Goal: Task Accomplishment & Management: Use online tool/utility

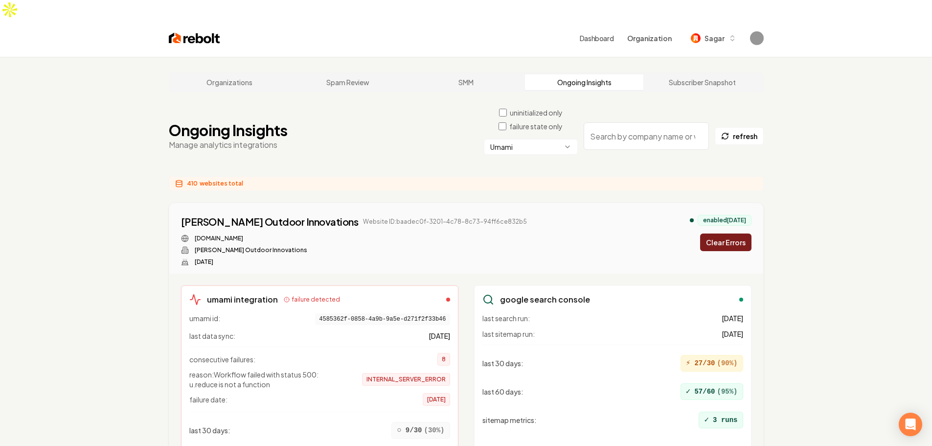
drag, startPoint x: 697, startPoint y: 228, endPoint x: 729, endPoint y: 221, distance: 33.1
click at [698, 227] on div "enabled [DATE] Clear Errors" at bounding box center [721, 233] width 62 height 36
click at [729, 233] on button "Clear Errors" at bounding box center [725, 242] width 51 height 18
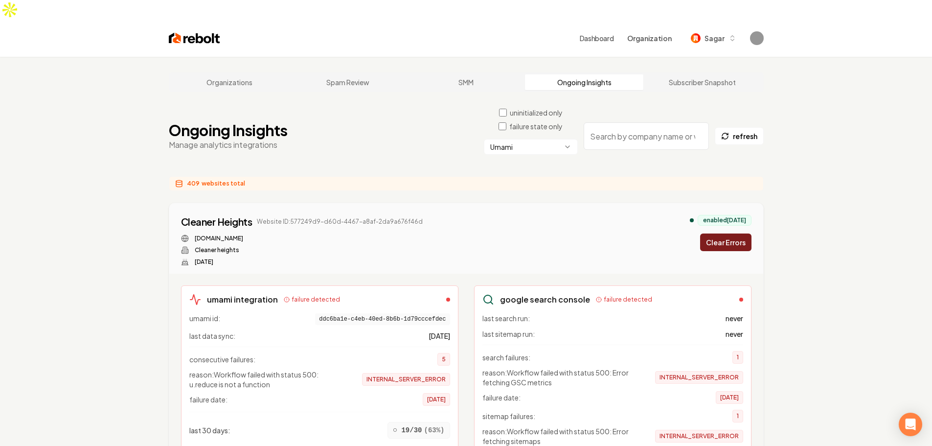
click at [734, 233] on button "Clear Errors" at bounding box center [725, 242] width 51 height 18
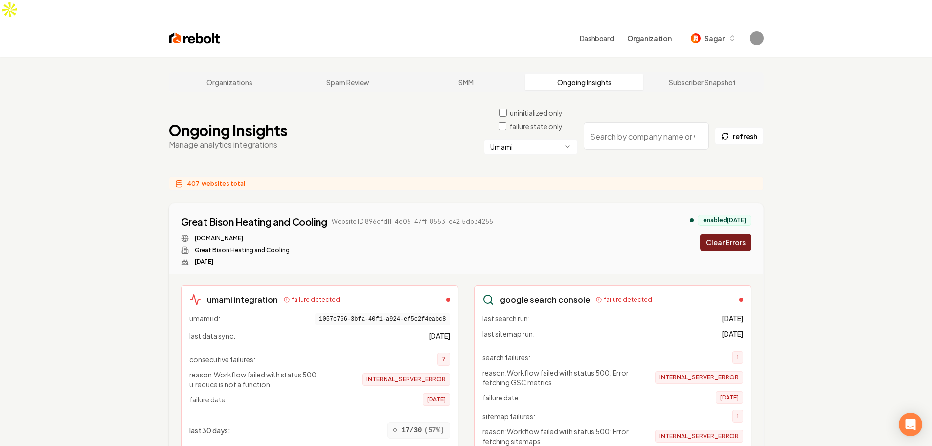
click at [729, 233] on button "Clear Errors" at bounding box center [725, 242] width 51 height 18
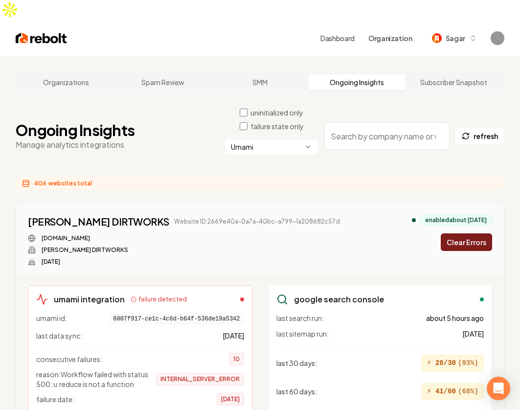
click at [464, 233] on button "Clear Errors" at bounding box center [466, 242] width 51 height 18
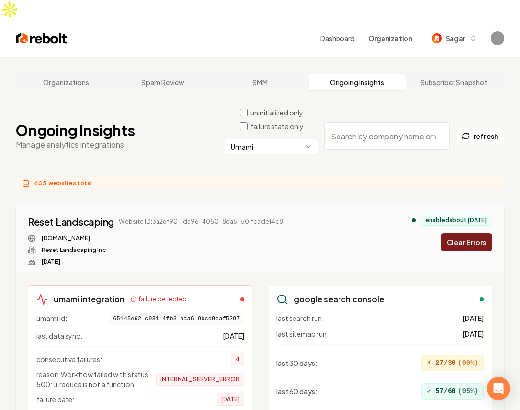
click at [476, 233] on button "Clear Errors" at bounding box center [466, 242] width 51 height 18
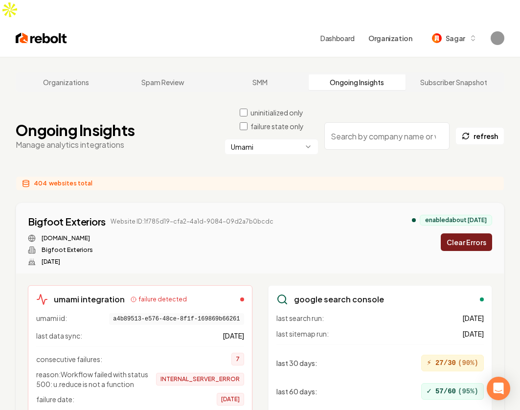
click at [462, 233] on button "Clear Errors" at bounding box center [466, 242] width 51 height 18
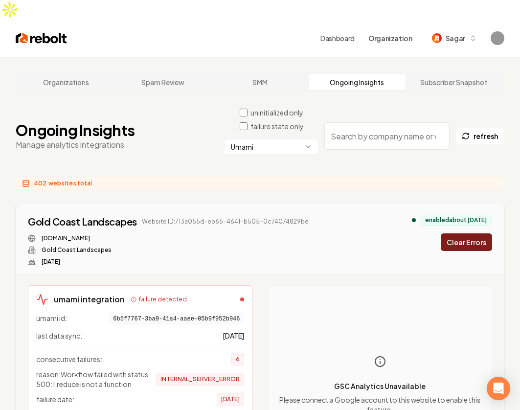
click at [457, 233] on button "Clear Errors" at bounding box center [466, 242] width 51 height 18
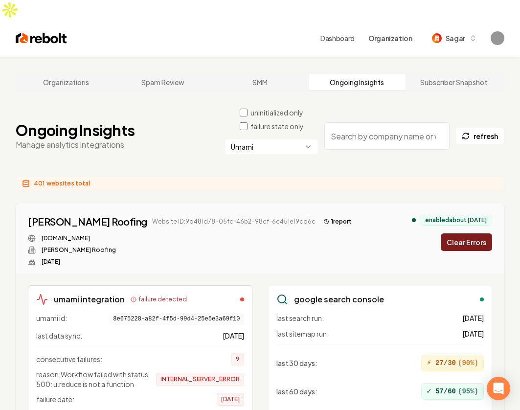
click at [457, 233] on button "Clear Errors" at bounding box center [466, 242] width 51 height 18
drag, startPoint x: 468, startPoint y: 235, endPoint x: 467, endPoint y: 222, distance: 12.8
click at [468, 233] on div "Lightning Rod Electric LLC Website ID: 9cff0ce5-f404-42d1-87e7-394cad740c15 [DO…" at bounding box center [260, 240] width 464 height 51
click at [467, 233] on button "Clear Errors" at bounding box center [466, 242] width 51 height 18
drag, startPoint x: 461, startPoint y: 179, endPoint x: 456, endPoint y: 196, distance: 18.4
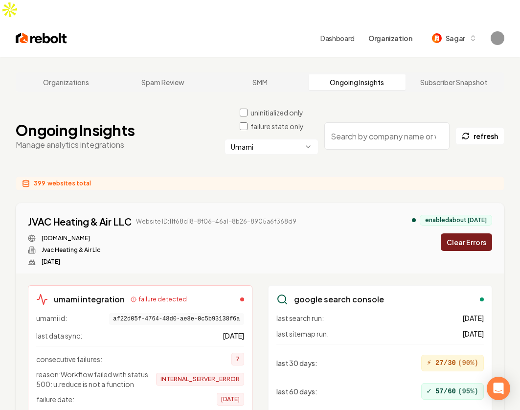
click at [454, 233] on button "Clear Errors" at bounding box center [466, 242] width 51 height 18
click at [462, 233] on button "Clear Errors" at bounding box center [466, 242] width 51 height 18
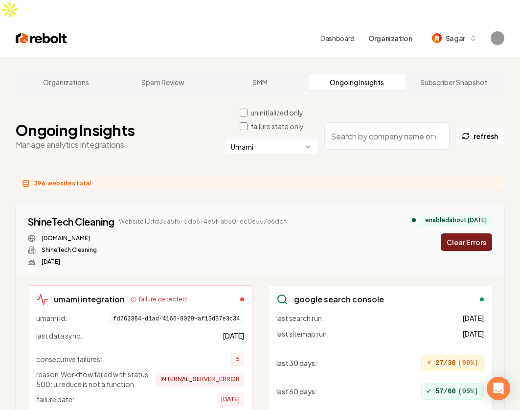
click at [462, 233] on button "Clear Errors" at bounding box center [466, 242] width 51 height 18
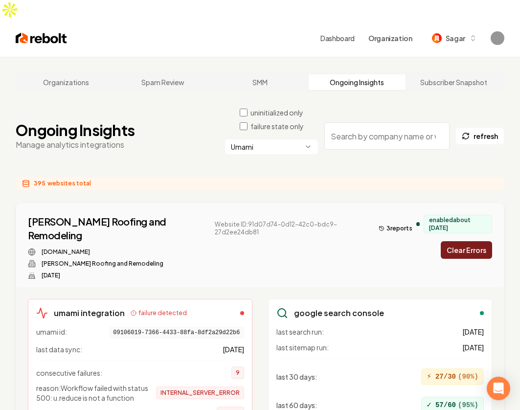
click at [467, 241] on button "Clear Errors" at bounding box center [466, 250] width 51 height 18
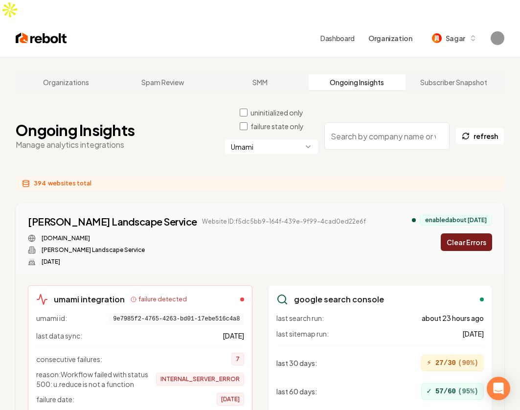
click at [461, 233] on button "Clear Errors" at bounding box center [466, 242] width 51 height 18
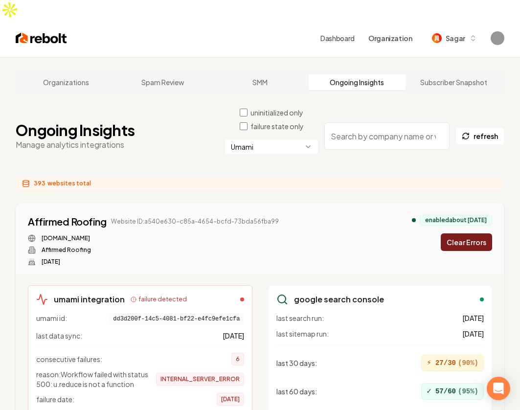
click at [477, 233] on button "Clear Errors" at bounding box center [466, 242] width 51 height 18
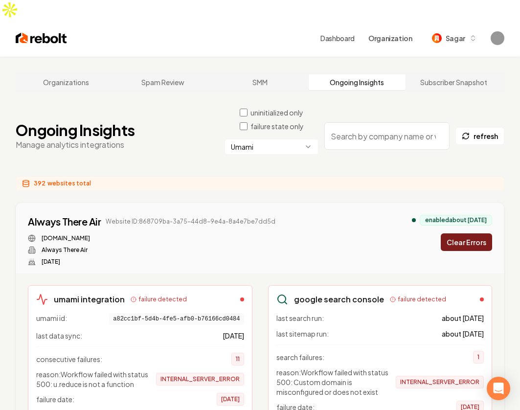
click at [475, 233] on button "Clear Errors" at bounding box center [466, 242] width 51 height 18
click at [475, 229] on div "enabled about [DATE] Clear Errors" at bounding box center [452, 233] width 80 height 36
click at [475, 229] on div "enabled about [DATE] Clearing..." at bounding box center [452, 233] width 80 height 36
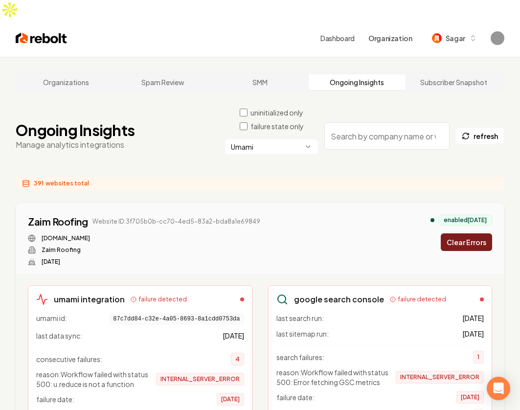
click at [475, 233] on button "Clear Errors" at bounding box center [466, 242] width 51 height 18
click at [476, 233] on button "Clear Errors" at bounding box center [466, 242] width 51 height 18
